Goal: Task Accomplishment & Management: Complete application form

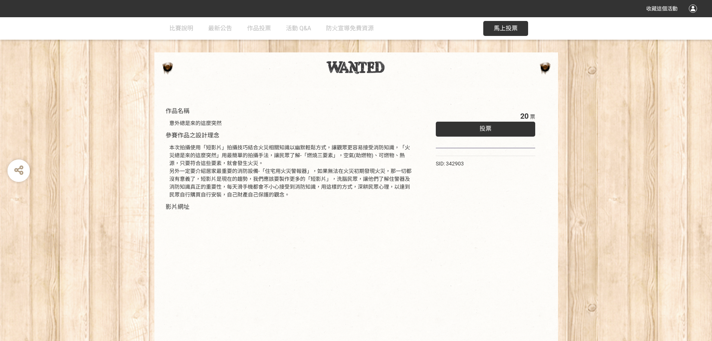
scroll to position [37, 0]
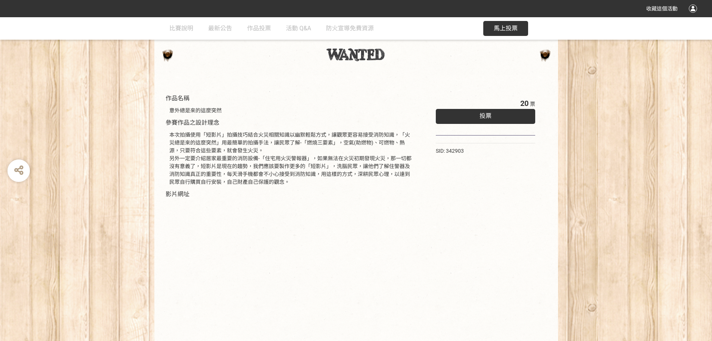
click at [352, 119] on div "投票" at bounding box center [486, 116] width 100 height 15
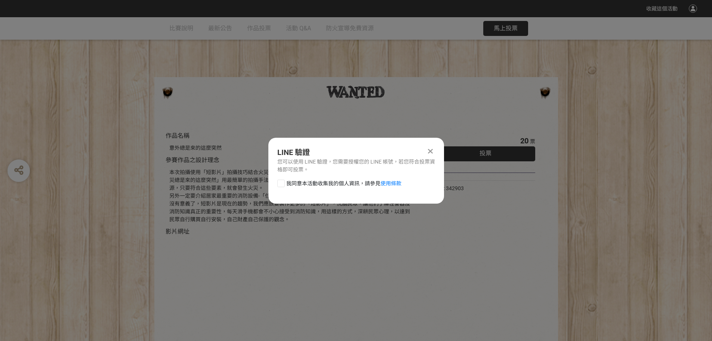
scroll to position [0, 0]
click at [280, 185] on div at bounding box center [280, 182] width 7 height 7
checkbox input "true"
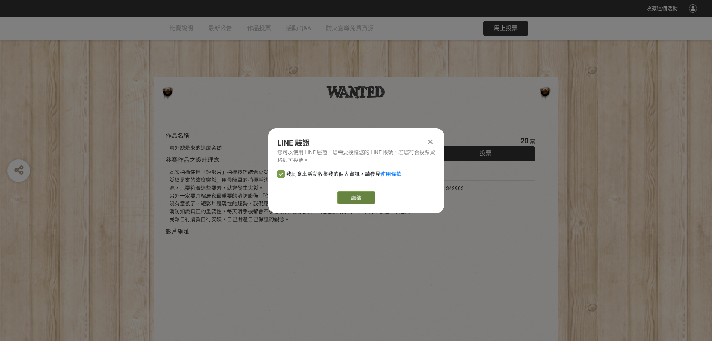
click at [352, 200] on link "繼續" at bounding box center [356, 197] width 37 height 13
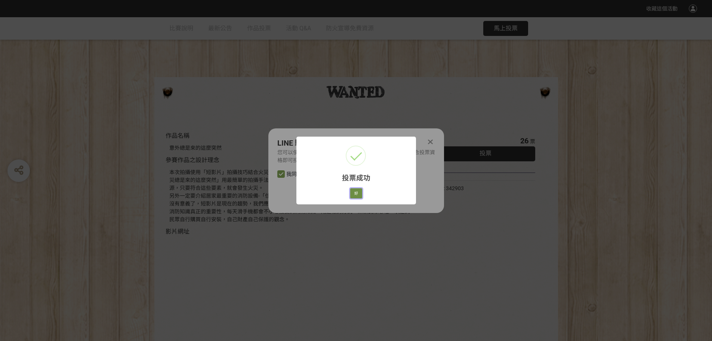
click at [352, 193] on button "好" at bounding box center [356, 193] width 12 height 10
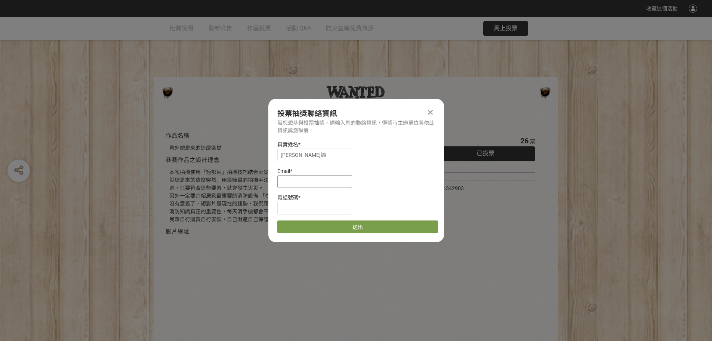
click at [307, 182] on input at bounding box center [314, 181] width 75 height 13
type input "s"
type input "[EMAIL_ADDRESS][DOMAIN_NAME]"
click at [296, 210] on input at bounding box center [314, 208] width 75 height 13
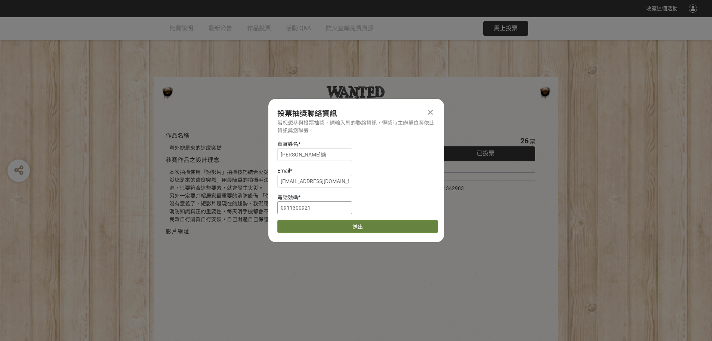
type input "0911300921"
click at [352, 224] on button "送出" at bounding box center [357, 226] width 161 height 13
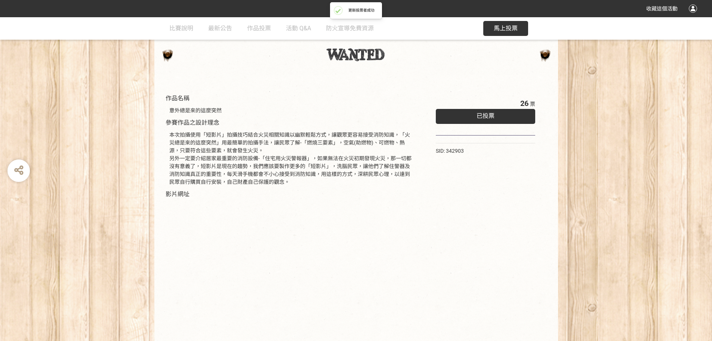
scroll to position [76, 0]
